Goal: Task Accomplishment & Management: Manage account settings

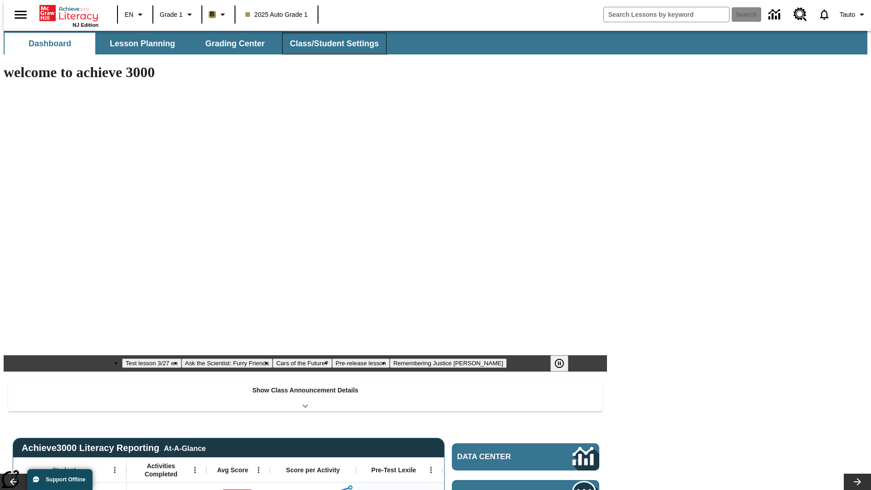
click at [329, 44] on button "Class/Student Settings" at bounding box center [334, 44] width 104 height 22
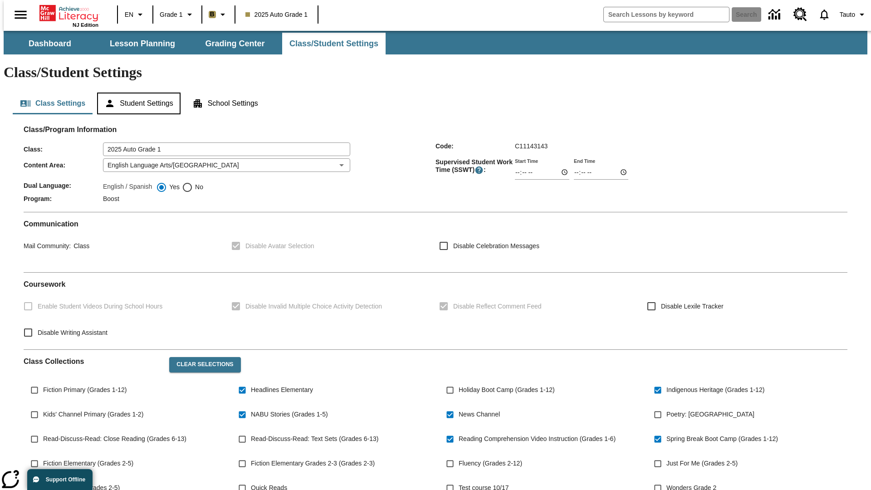
click at [137, 93] on button "Student Settings" at bounding box center [138, 104] width 83 height 22
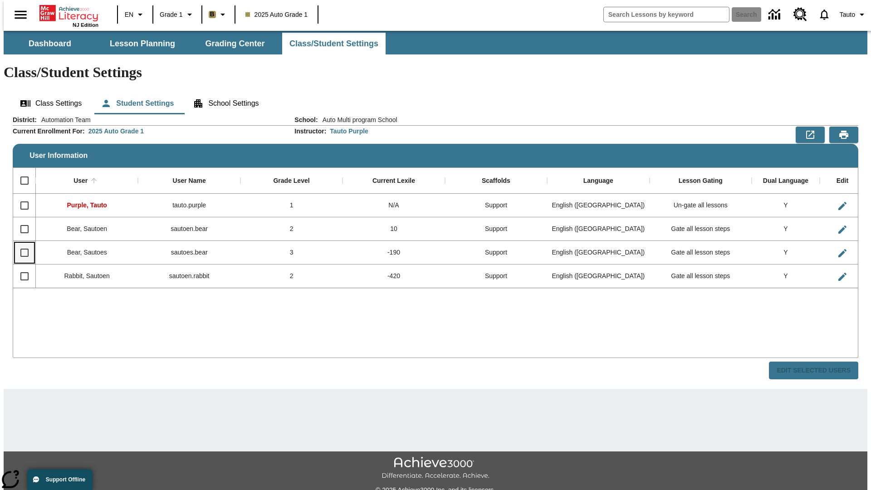
click at [20, 243] on input "Select row" at bounding box center [24, 252] width 19 height 19
checkbox input "true"
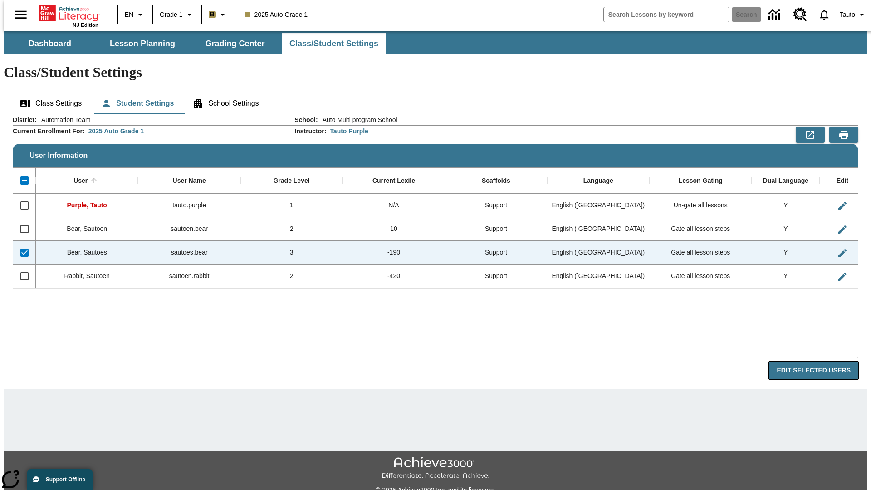
click at [821, 362] on button "Edit Selected Users" at bounding box center [813, 371] width 89 height 18
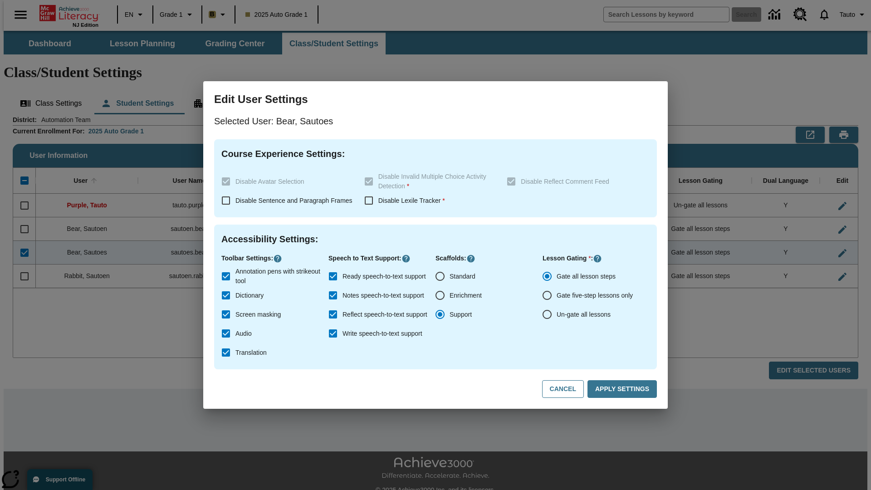
click at [547, 314] on input "Un-gate all lessons" at bounding box center [547, 314] width 19 height 19
radio input "true"
click at [624, 389] on button "Apply Settings" at bounding box center [622, 389] width 69 height 18
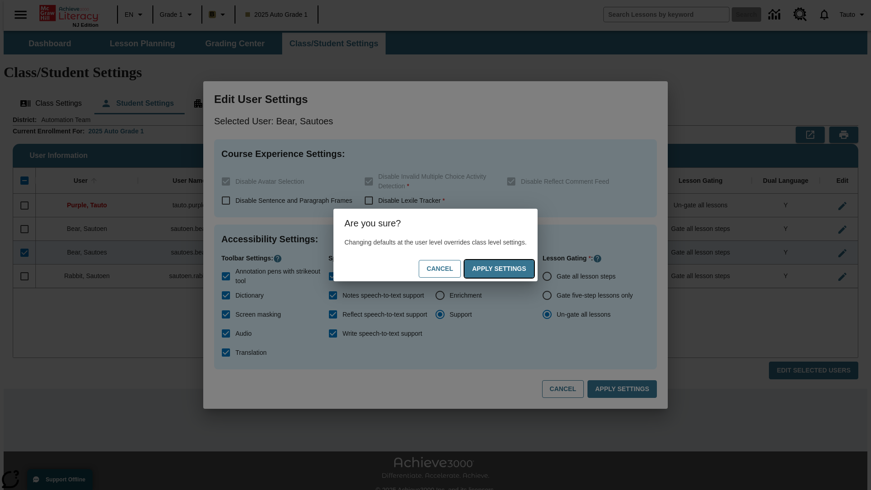
click at [508, 269] on button "Apply Settings" at bounding box center [499, 269] width 69 height 18
radio input "true"
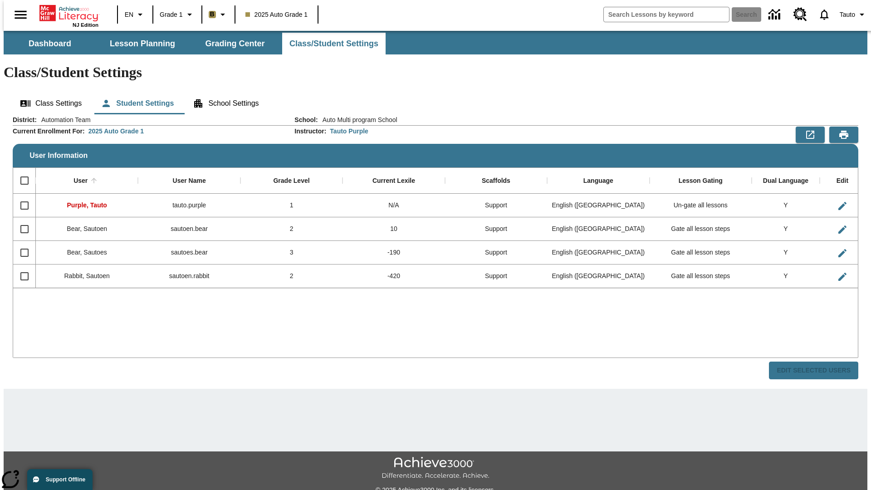
checkbox input "false"
click at [20, 243] on input "Select row" at bounding box center [24, 252] width 19 height 19
checkbox input "true"
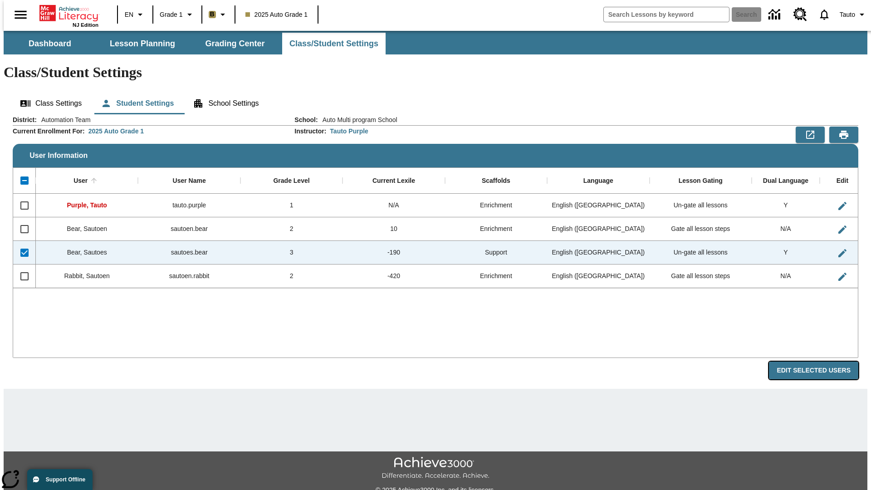
click at [821, 362] on button "Edit Selected Users" at bounding box center [813, 371] width 89 height 18
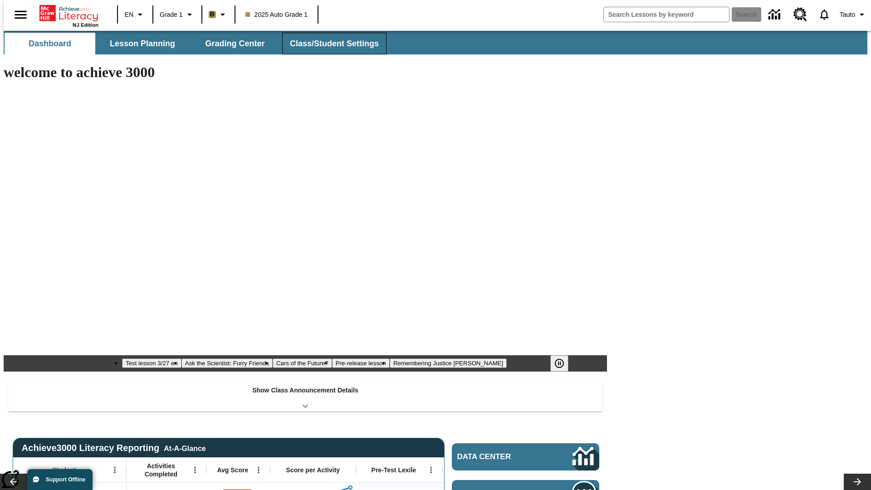
click at [329, 44] on button "Class/Student Settings" at bounding box center [334, 44] width 104 height 22
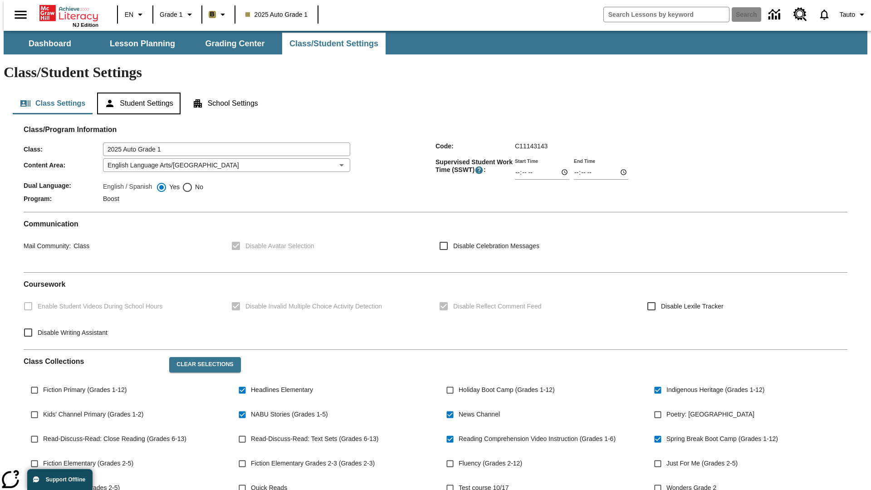
click at [137, 93] on button "Student Settings" at bounding box center [138, 104] width 83 height 22
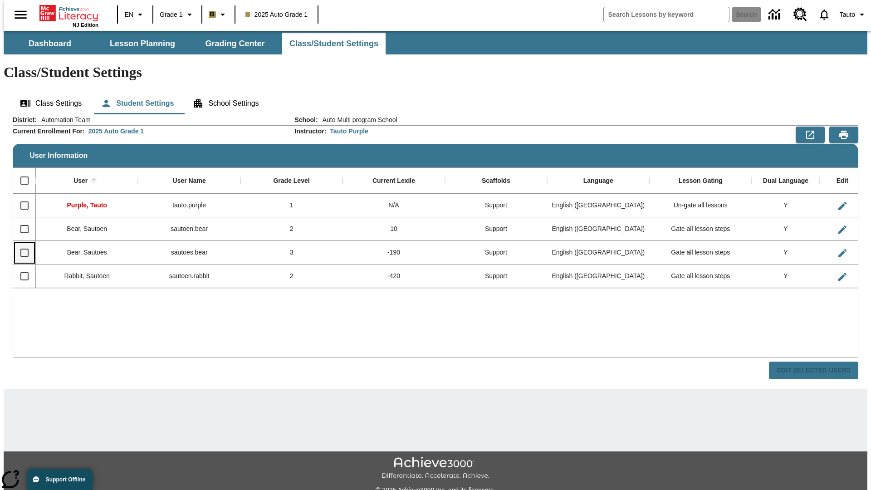
click at [20, 243] on input "Select row" at bounding box center [24, 252] width 19 height 19
checkbox input "true"
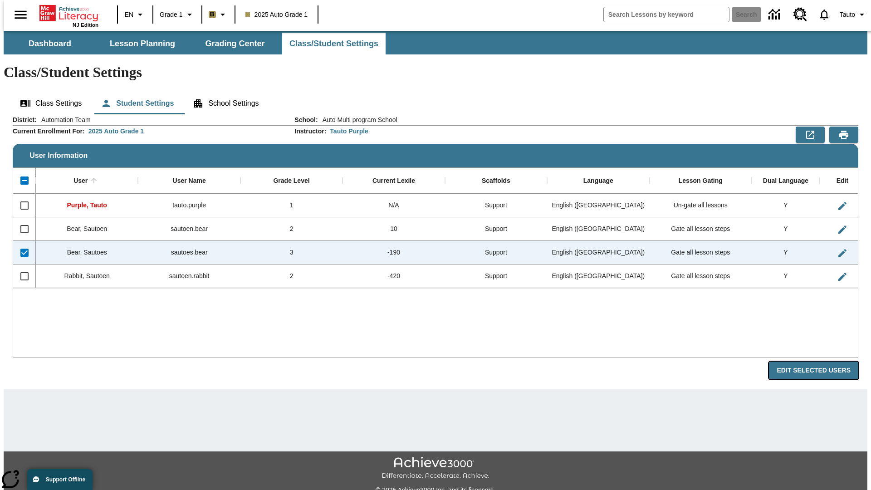
click at [821, 362] on button "Edit Selected Users" at bounding box center [813, 371] width 89 height 18
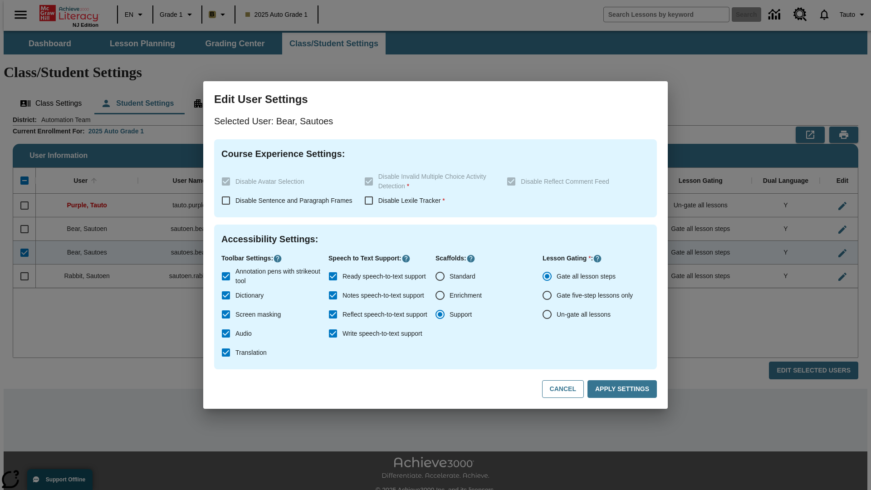
click at [547, 314] on input "Un-gate all lessons" at bounding box center [547, 314] width 19 height 19
radio input "true"
click at [624, 389] on button "Apply Settings" at bounding box center [622, 389] width 69 height 18
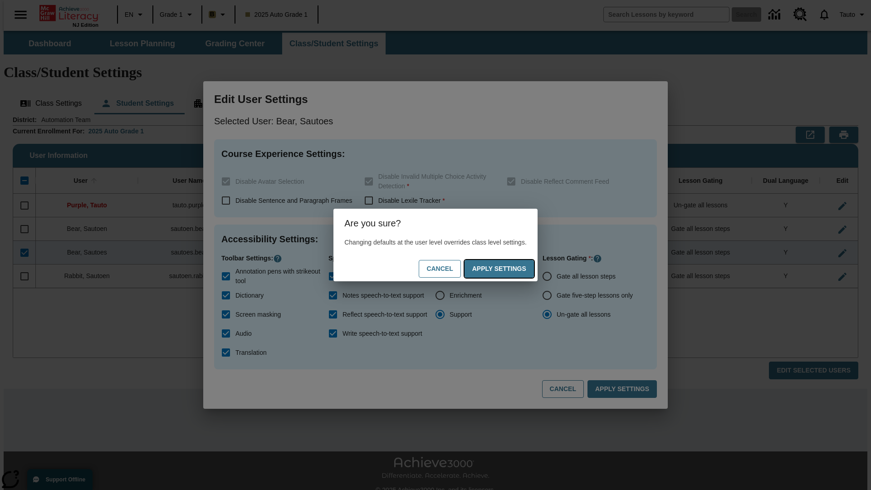
click at [508, 269] on button "Apply Settings" at bounding box center [499, 269] width 69 height 18
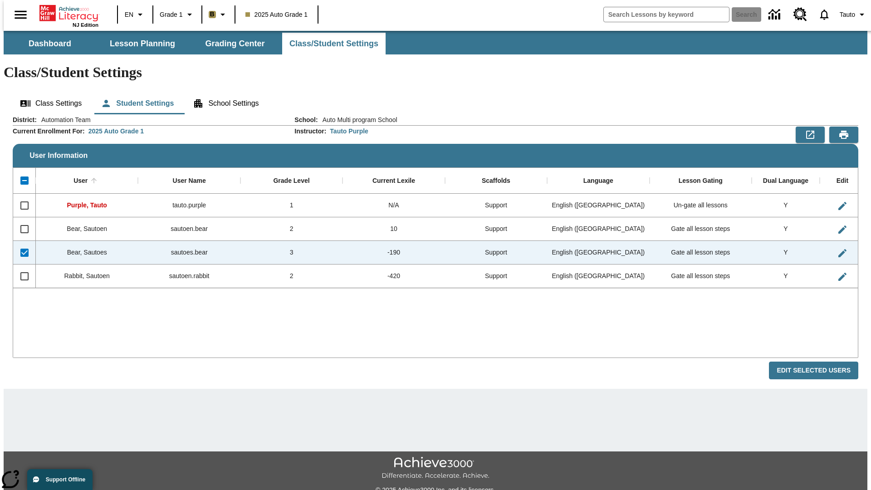
checkbox input "false"
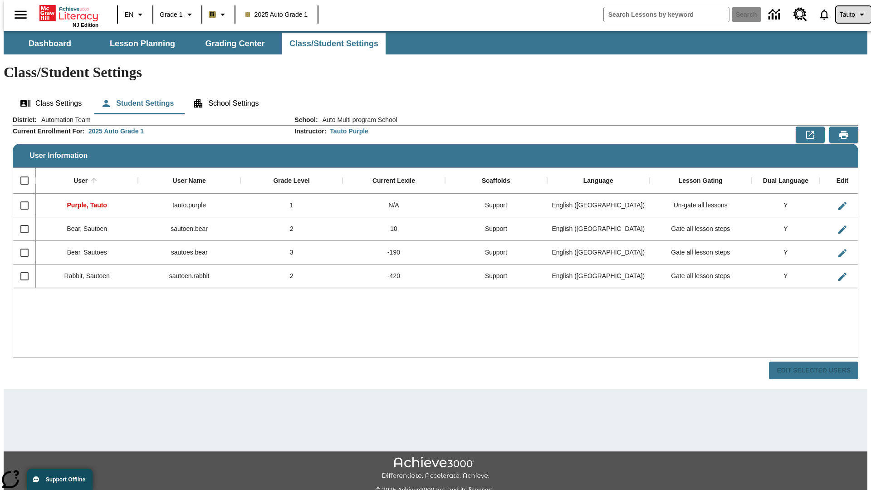
click at [849, 15] on span "Tauto" at bounding box center [847, 15] width 15 height 10
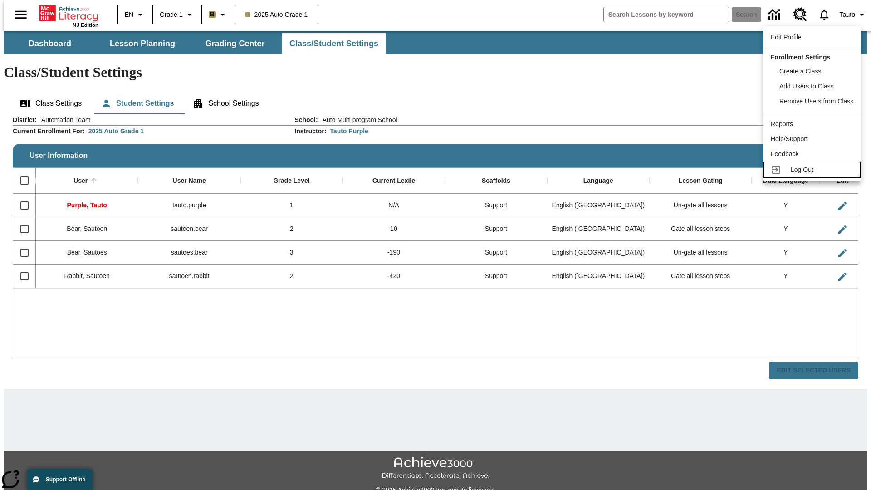
click at [814, 170] on span "Log Out" at bounding box center [802, 169] width 23 height 7
